Goal: Information Seeking & Learning: Learn about a topic

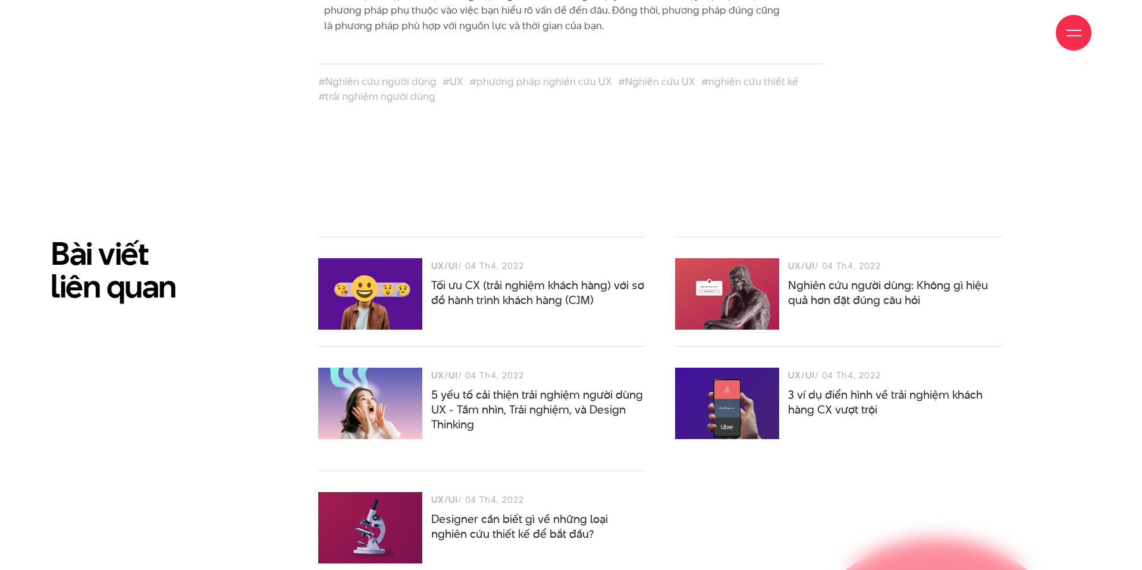
scroll to position [6859, 0]
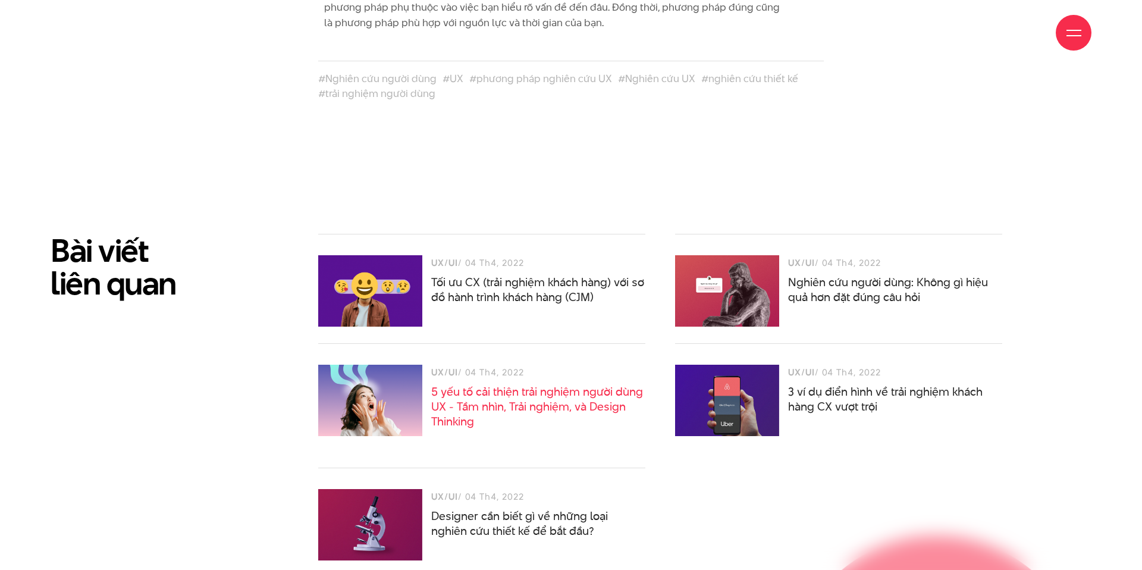
click at [482, 384] on link "5 yếu tố cải thiện trải nghiệm người dùng UX - Tầm nhìn, Trải nghiệm, và Design…" at bounding box center [537, 407] width 212 height 46
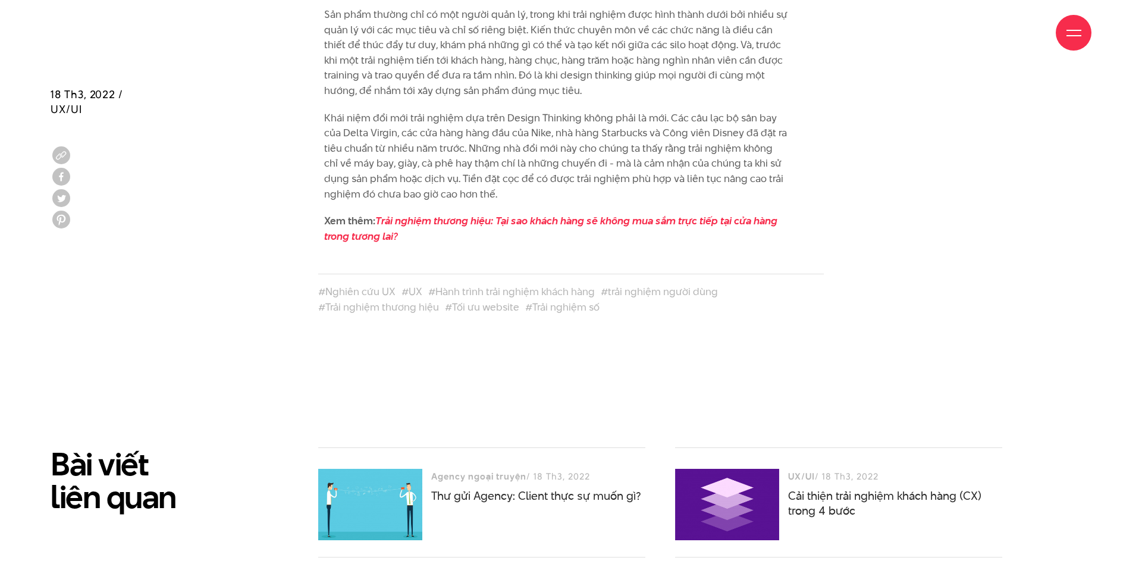
scroll to position [3673, 0]
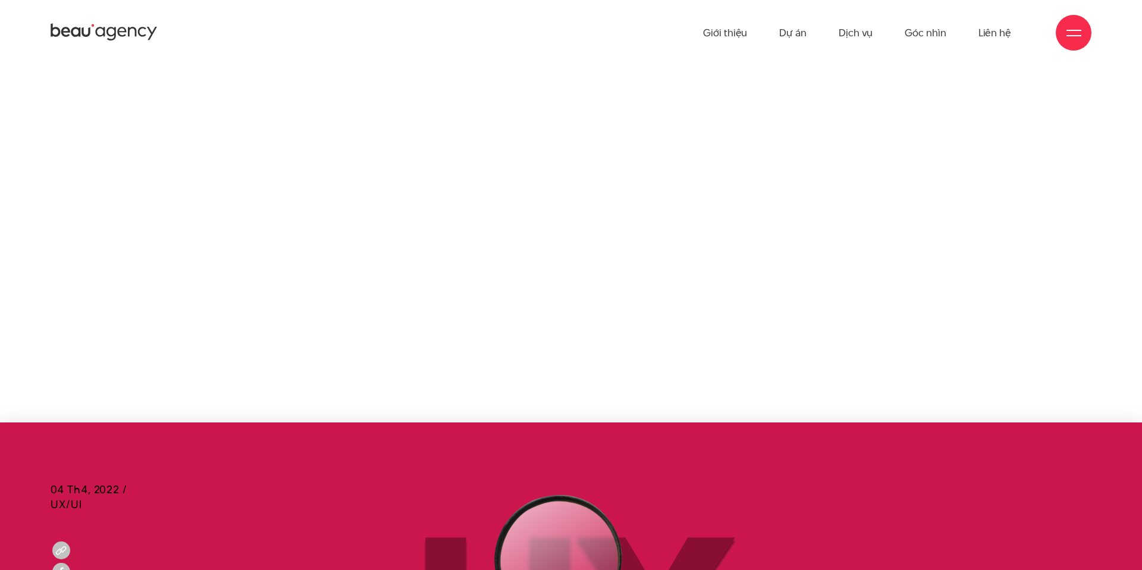
scroll to position [6859, 0]
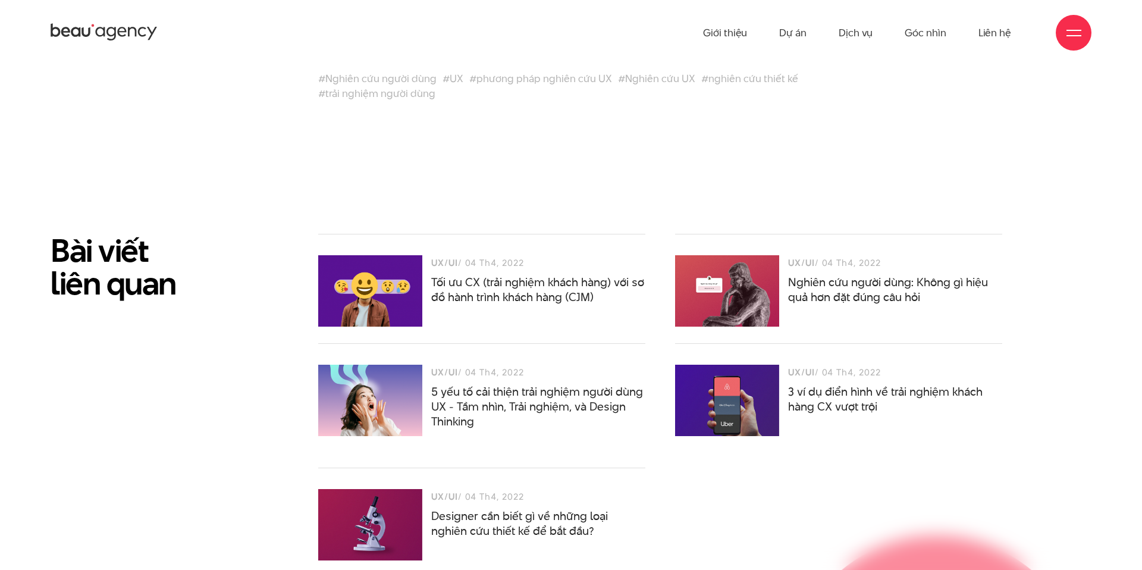
click at [785, 364] on div "UX/UI / 04 Th4, 2022 3 ví dụ điển hình về trải nghiệm khách hàng CX vượt trội" at bounding box center [838, 388] width 327 height 49
click at [794, 384] on link "3 ví dụ điển hình về trải nghiệm khách hàng CX vượt trội" at bounding box center [885, 399] width 194 height 31
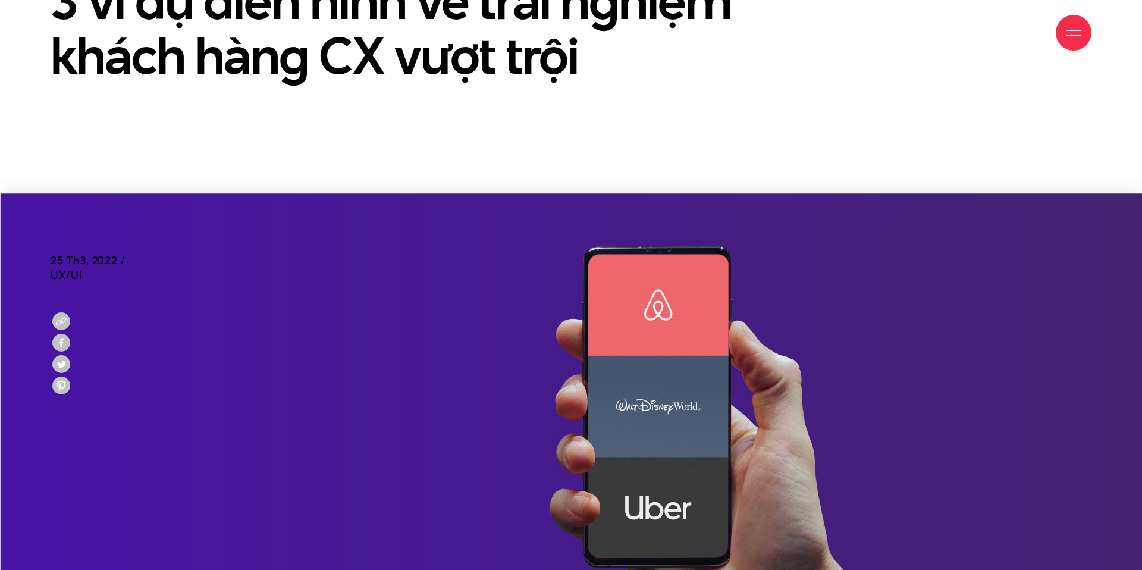
scroll to position [278, 0]
